Goal: Navigation & Orientation: Find specific page/section

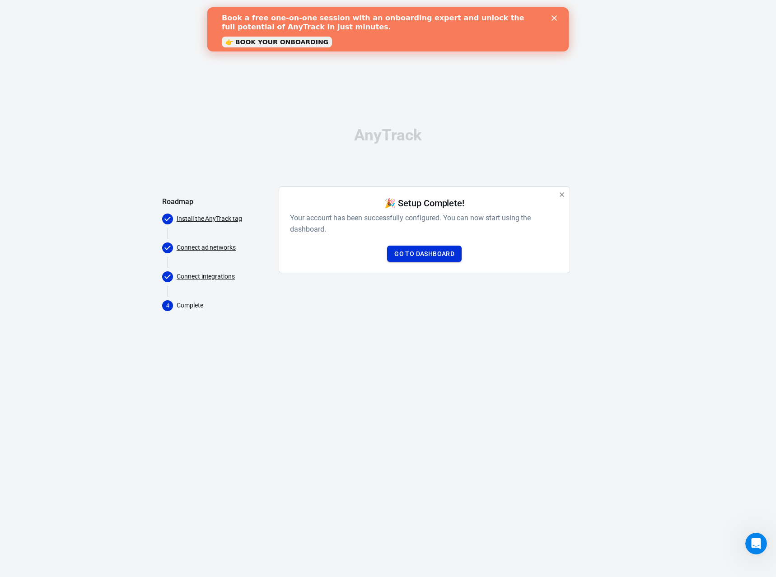
click at [428, 255] on link "Go to Dashboard" at bounding box center [424, 254] width 75 height 17
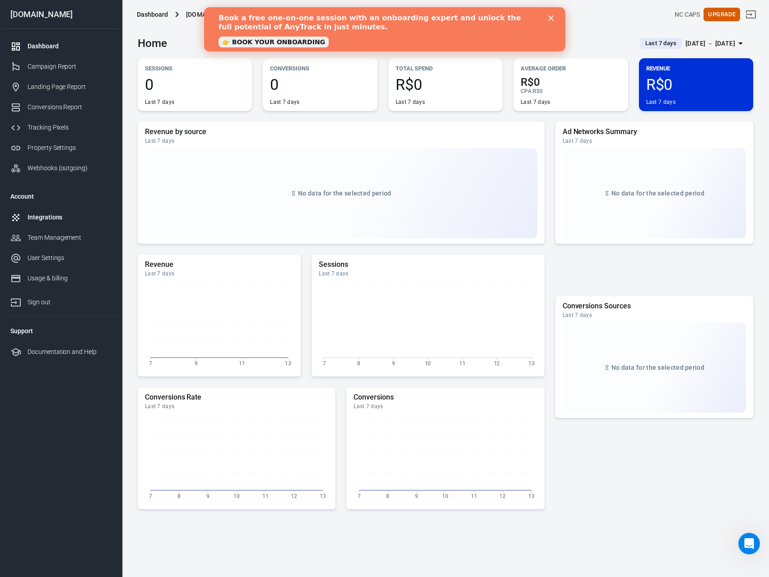
click at [38, 213] on div "Integrations" at bounding box center [70, 217] width 84 height 9
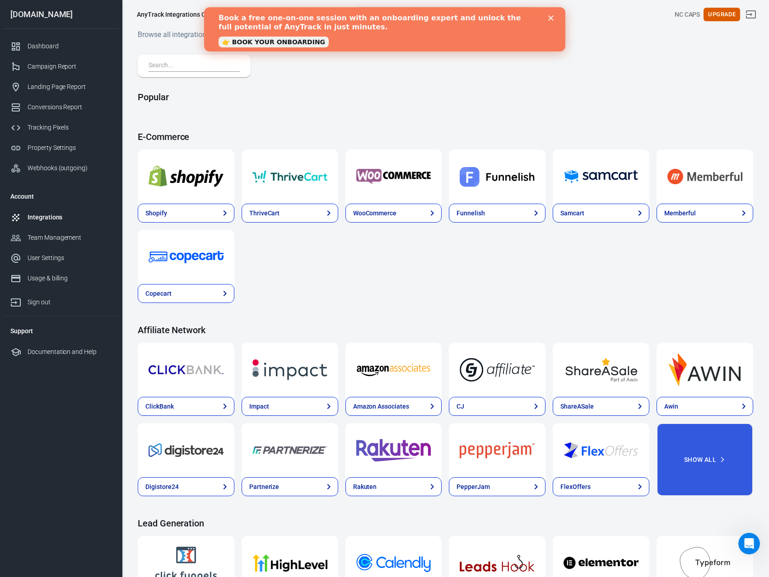
click at [550, 17] on icon "Close" at bounding box center [550, 17] width 5 height 5
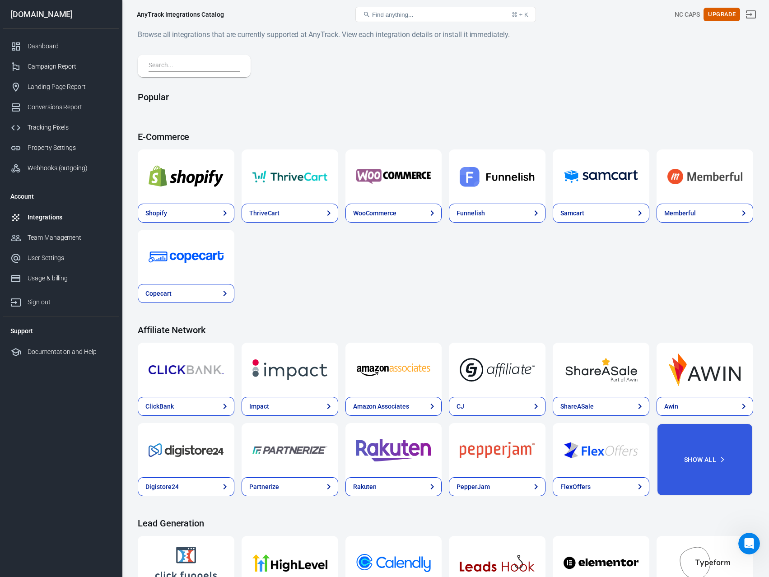
click at [37, 220] on div "Integrations" at bounding box center [70, 217] width 84 height 9
click at [53, 65] on div "Campaign Report" at bounding box center [70, 66] width 84 height 9
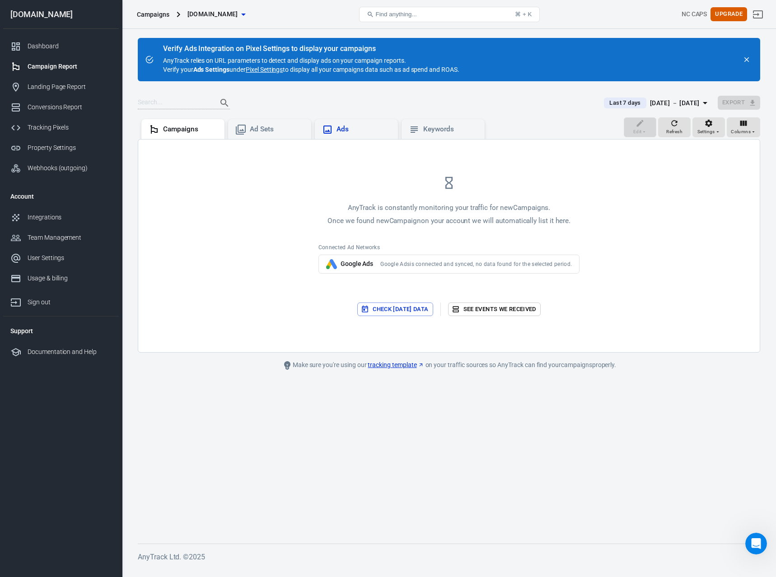
click at [354, 128] on div "Ads" at bounding box center [363, 129] width 54 height 9
click at [64, 65] on div "Campaign Report" at bounding box center [70, 66] width 84 height 9
click at [48, 40] on link "Dashboard" at bounding box center [61, 46] width 116 height 20
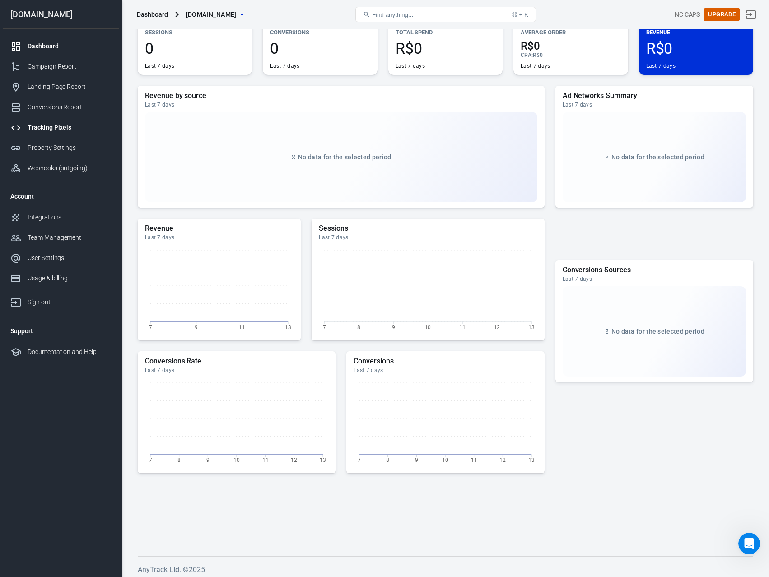
scroll to position [40, 0]
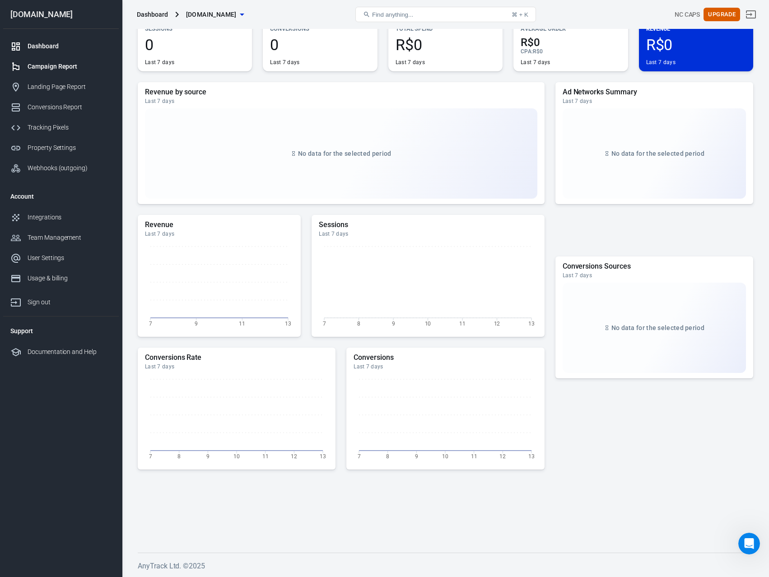
click at [45, 65] on div "Campaign Report" at bounding box center [70, 66] width 84 height 9
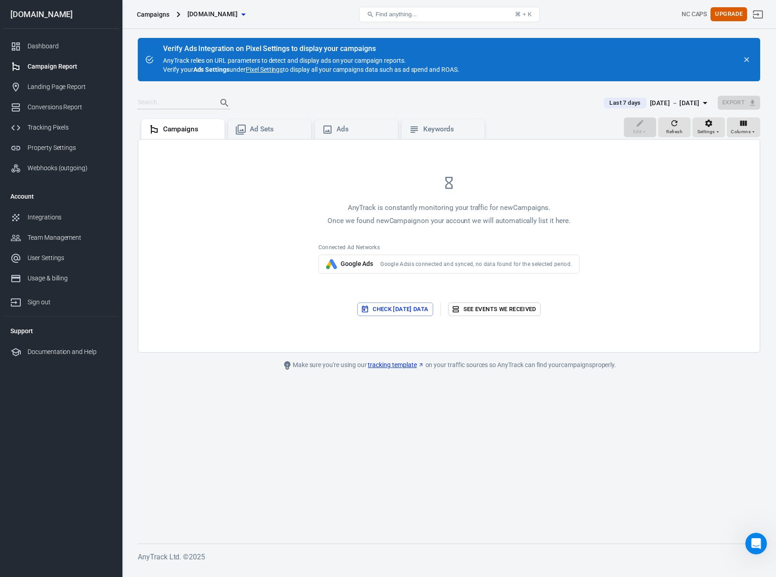
click at [35, 12] on div "[DOMAIN_NAME]" at bounding box center [61, 14] width 116 height 8
click at [24, 42] on div at bounding box center [18, 46] width 17 height 11
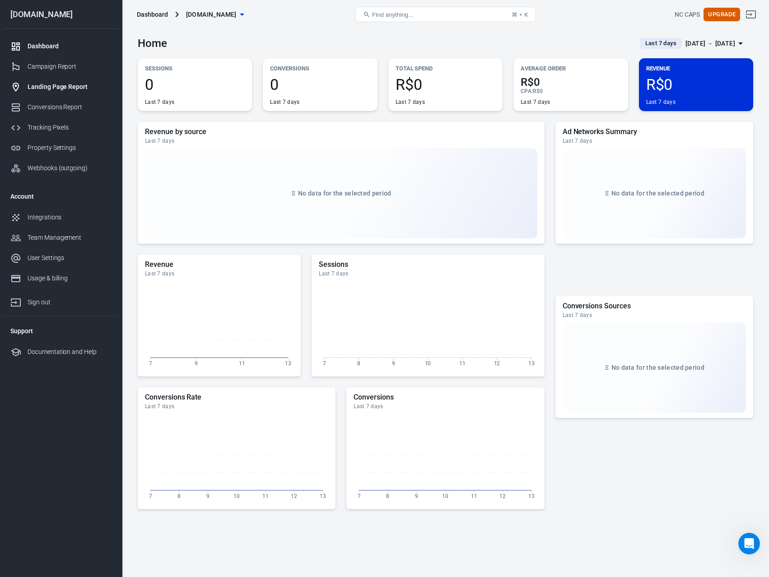
click at [46, 83] on div "Landing Page Report" at bounding box center [70, 86] width 84 height 9
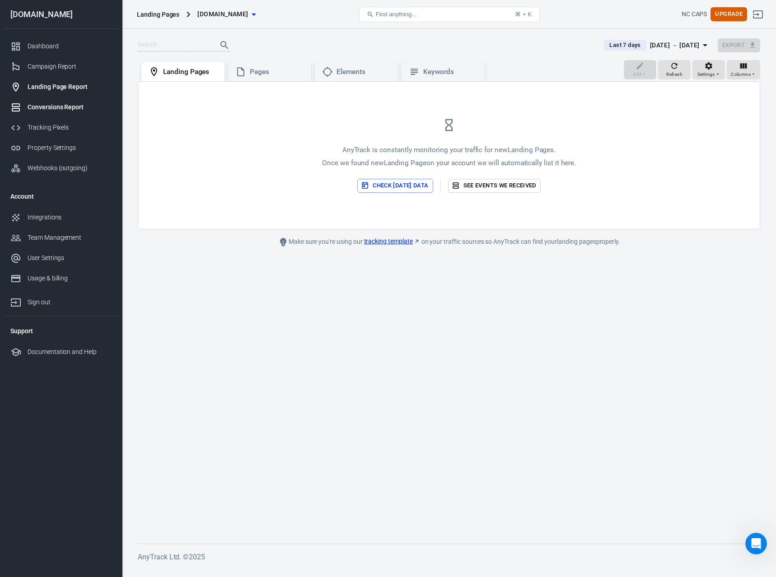
click at [38, 107] on div "Conversions Report" at bounding box center [70, 106] width 84 height 9
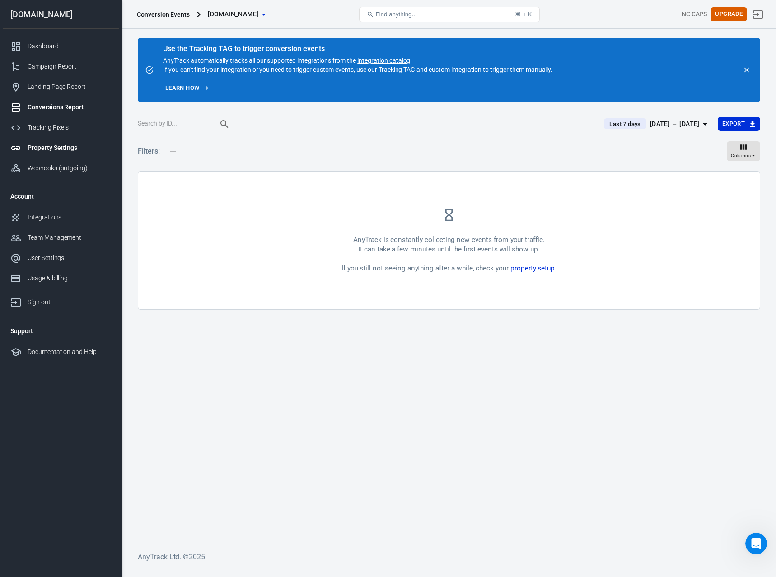
click at [46, 139] on link "Property Settings" at bounding box center [61, 148] width 116 height 20
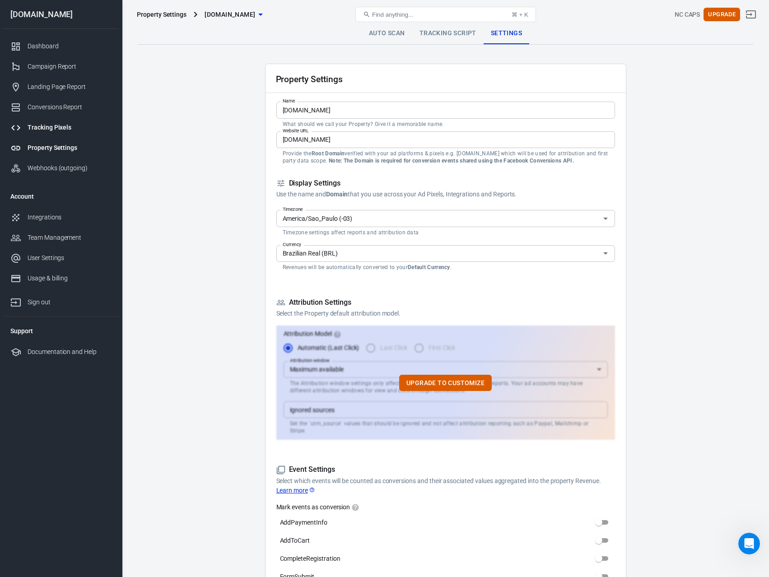
click at [46, 126] on div "Tracking Pixels" at bounding box center [70, 127] width 84 height 9
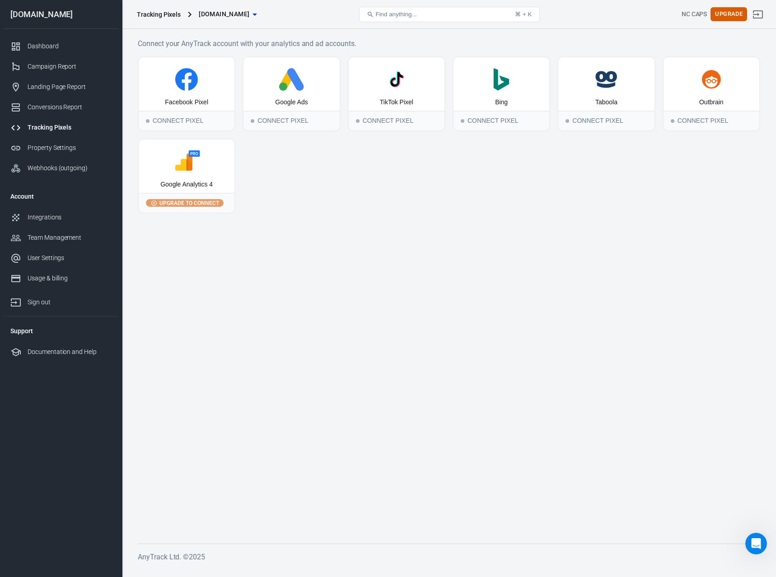
click at [70, 126] on div "Tracking Pixels" at bounding box center [70, 127] width 84 height 9
